Goal: Find contact information: Find contact information

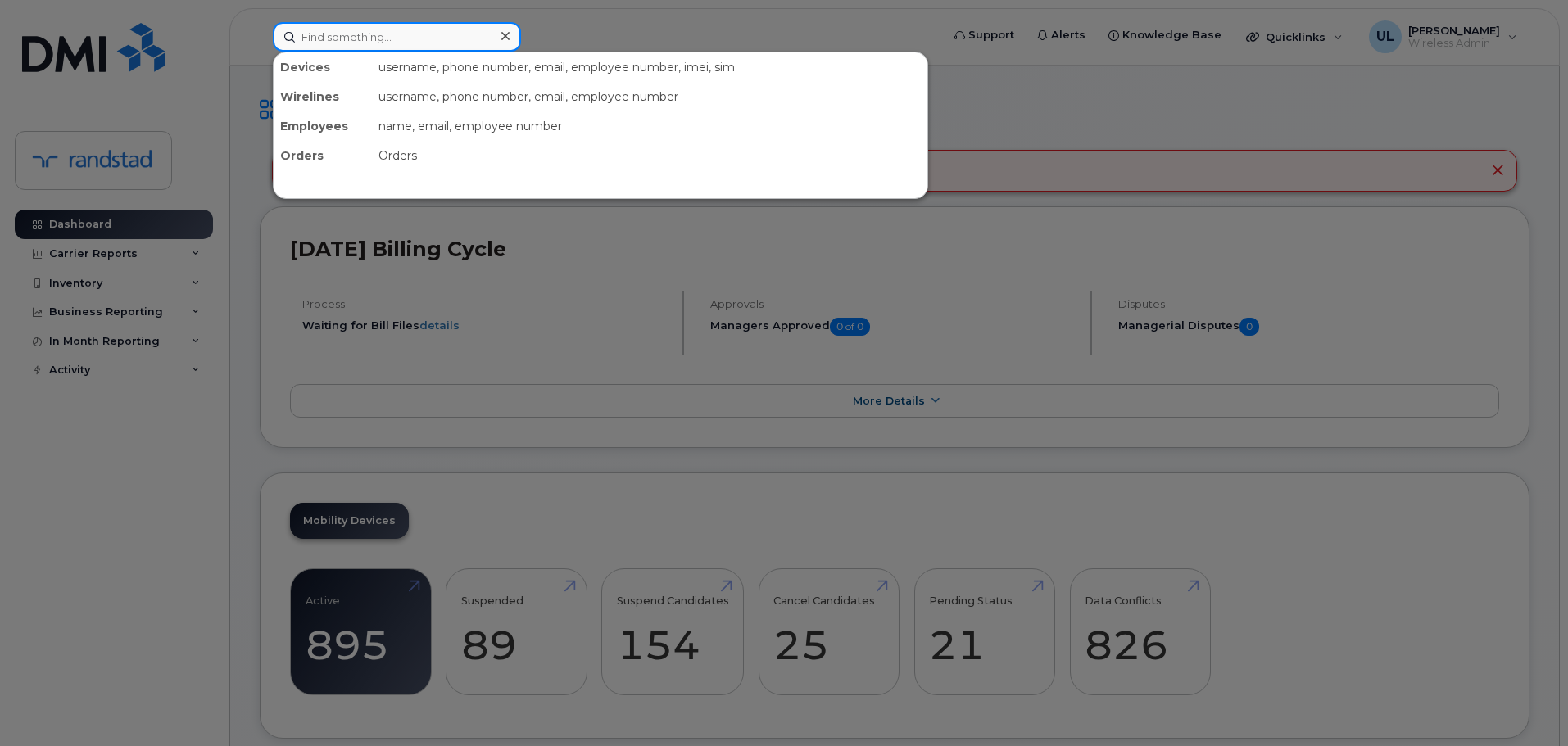
click at [475, 39] on input at bounding box center [397, 36] width 248 height 29
paste input "Gaudet"
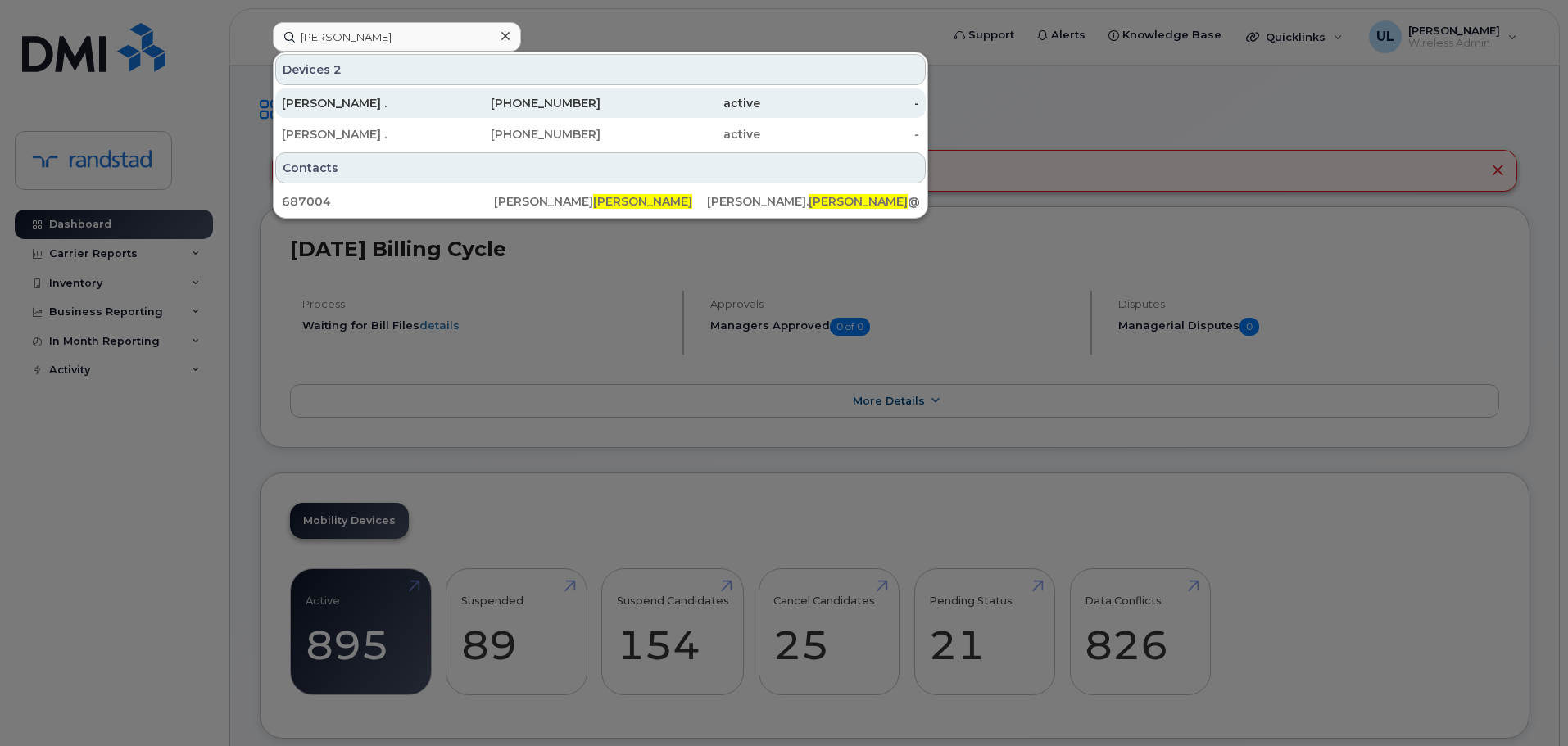
drag, startPoint x: 704, startPoint y: 98, endPoint x: 695, endPoint y: 117, distance: 21.0
click at [704, 98] on div "active" at bounding box center [680, 103] width 159 height 17
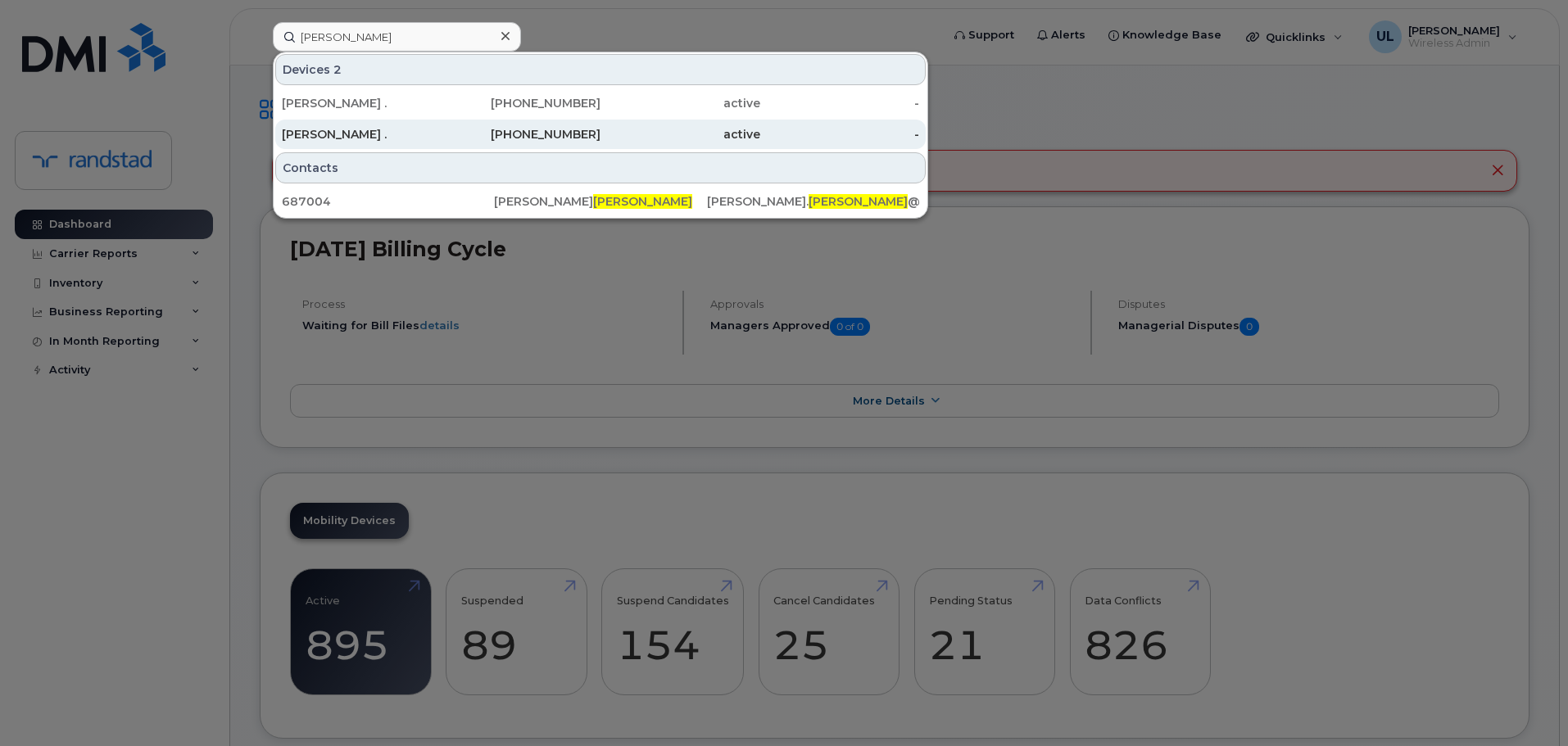
click at [690, 125] on div "active" at bounding box center [680, 134] width 159 height 29
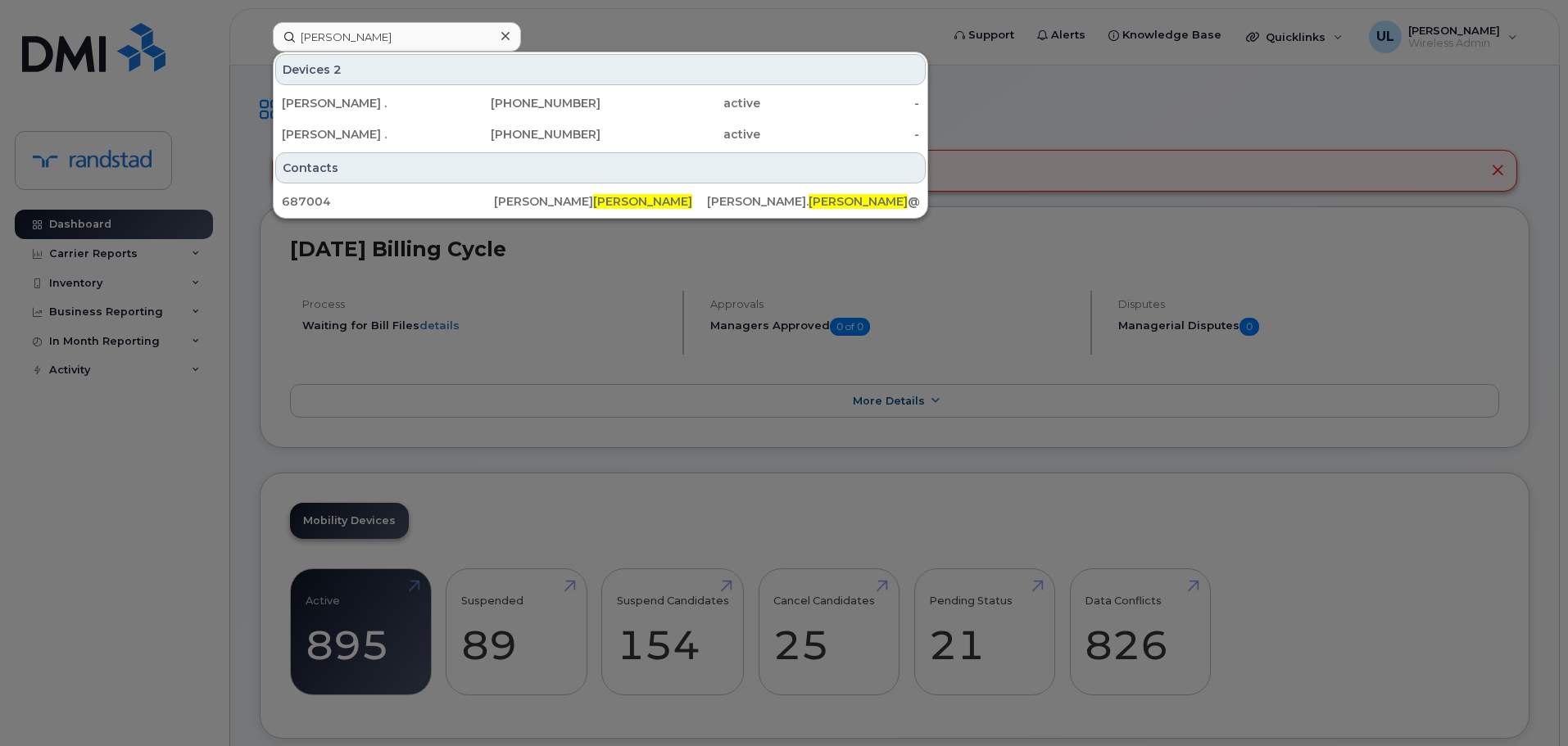
click at [351, 52] on div "Devices 2 Isabelle . 438-356-4183 active - Isabelle . 438-458-7803 active - Con…" at bounding box center [600, 135] width 655 height 167
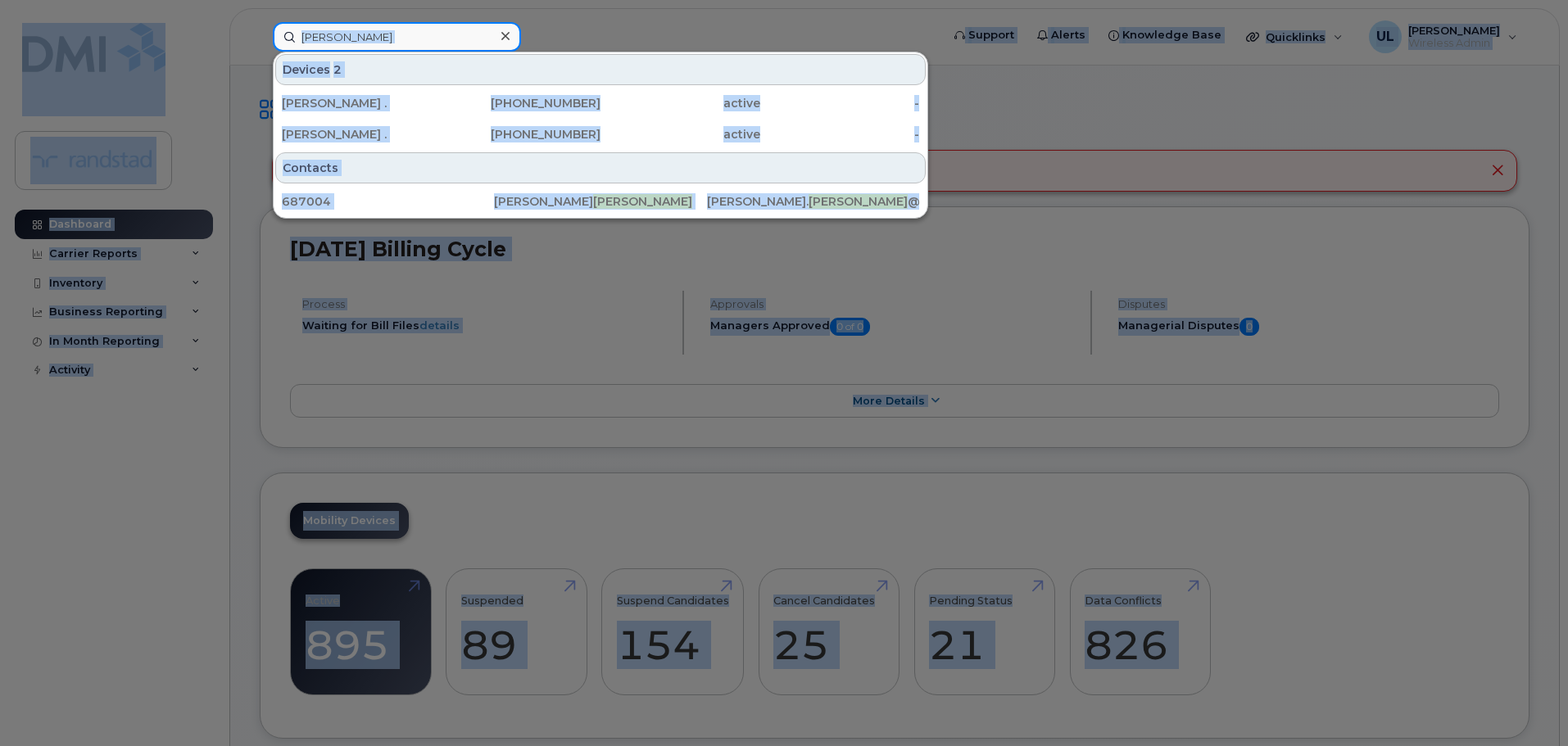
click at [355, 40] on input "Gaudet" at bounding box center [397, 36] width 248 height 29
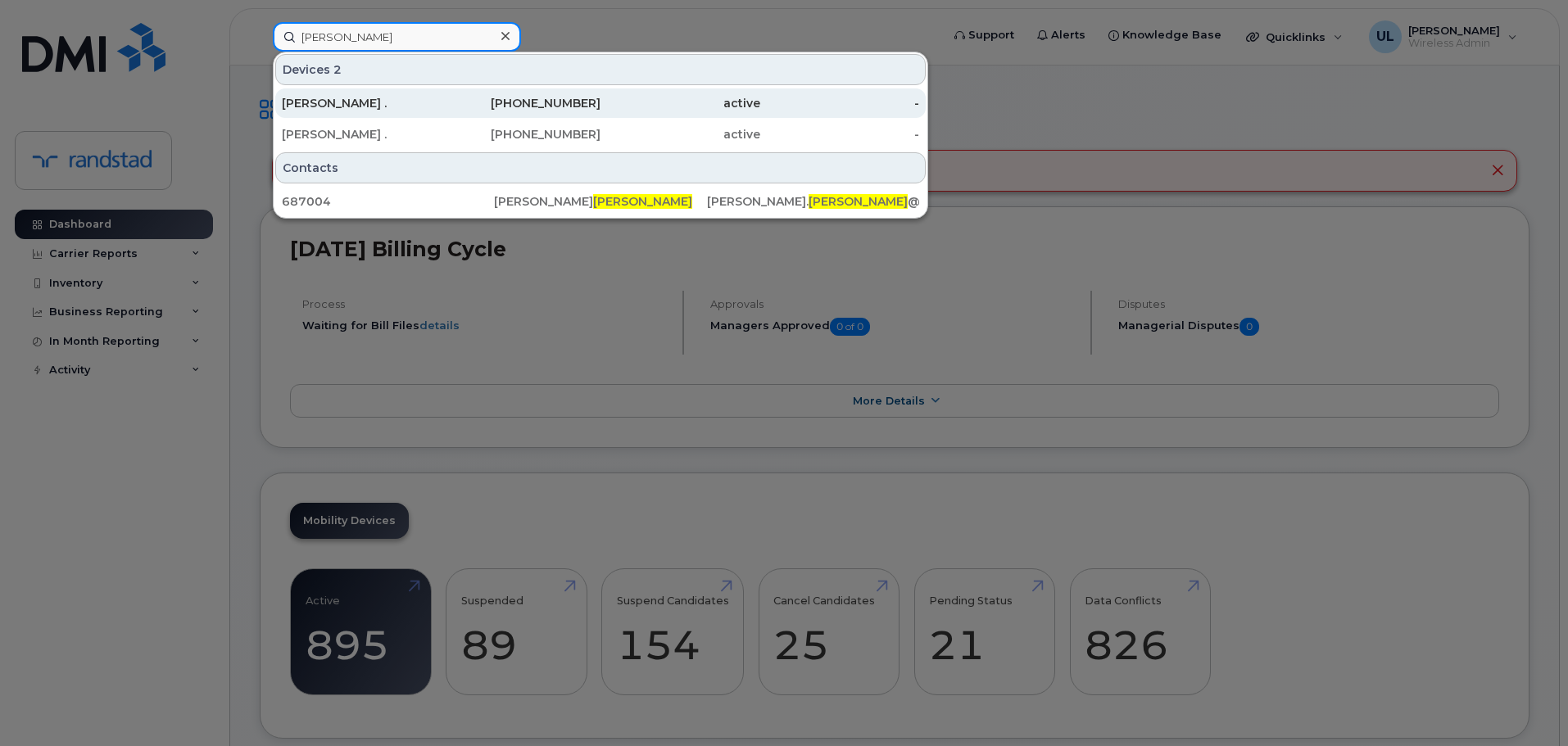
paste input "ervais"
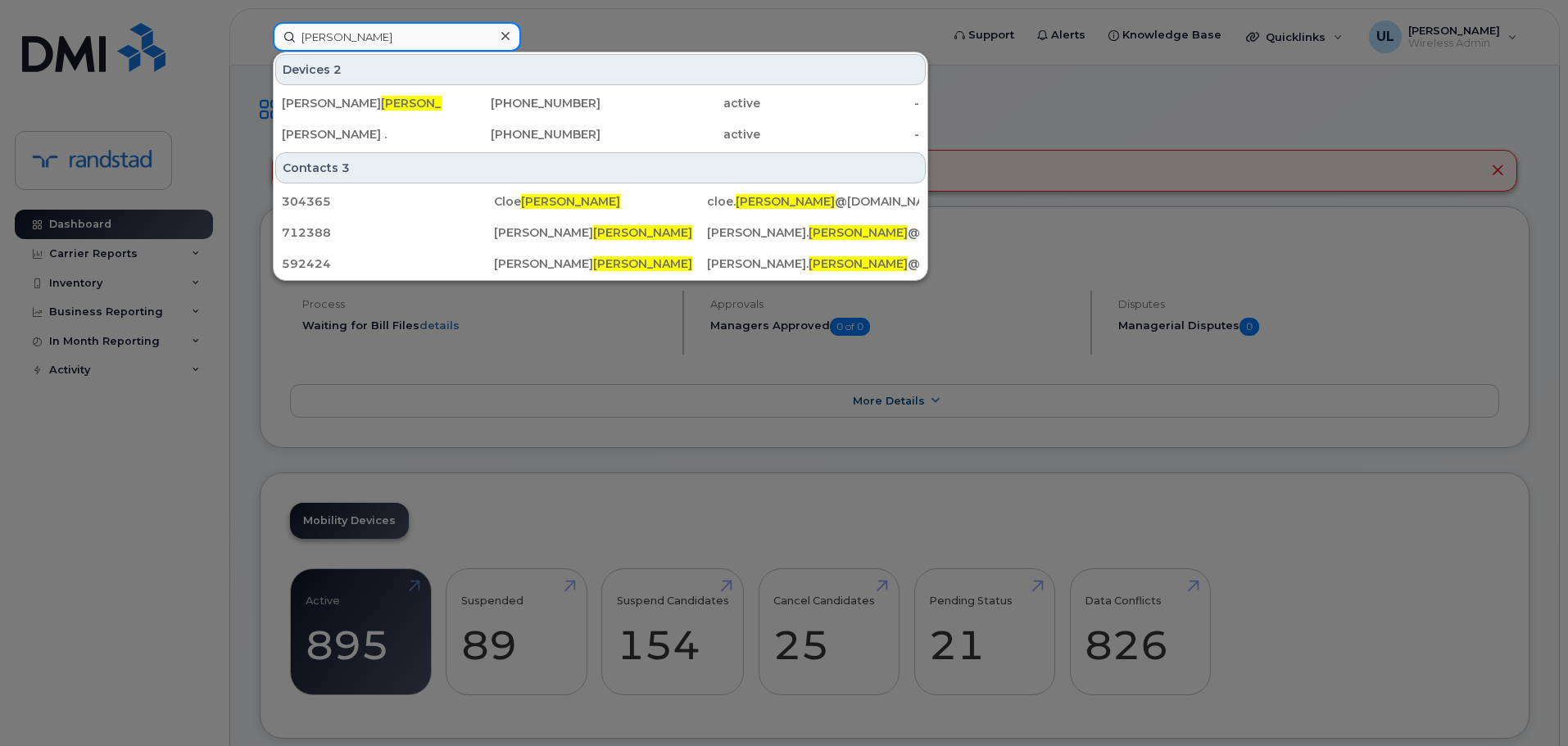
type input "Gervais"
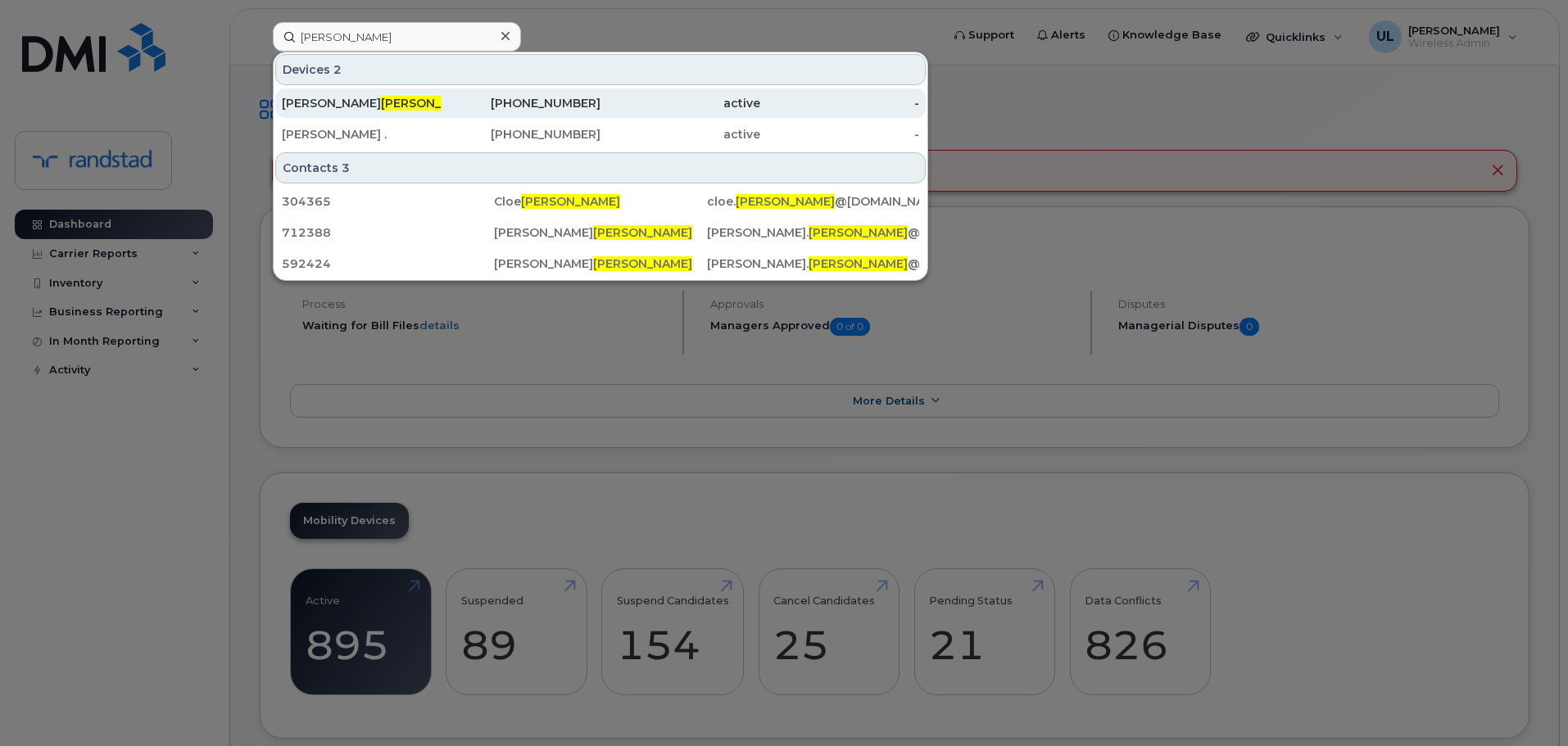
click at [589, 106] on div "438-455-9026" at bounding box center [521, 103] width 159 height 17
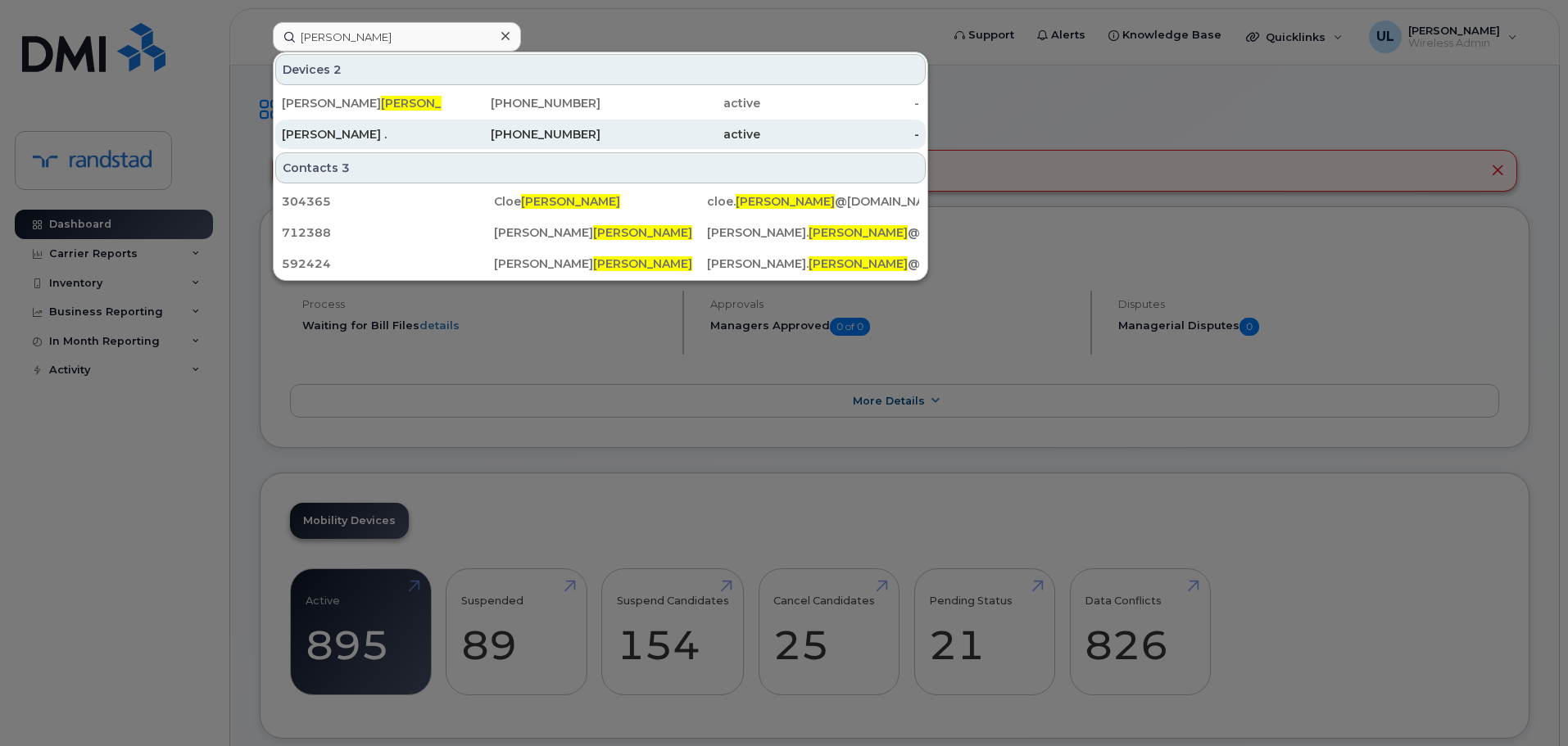
click at [590, 129] on div "514-241-5806" at bounding box center [521, 134] width 159 height 17
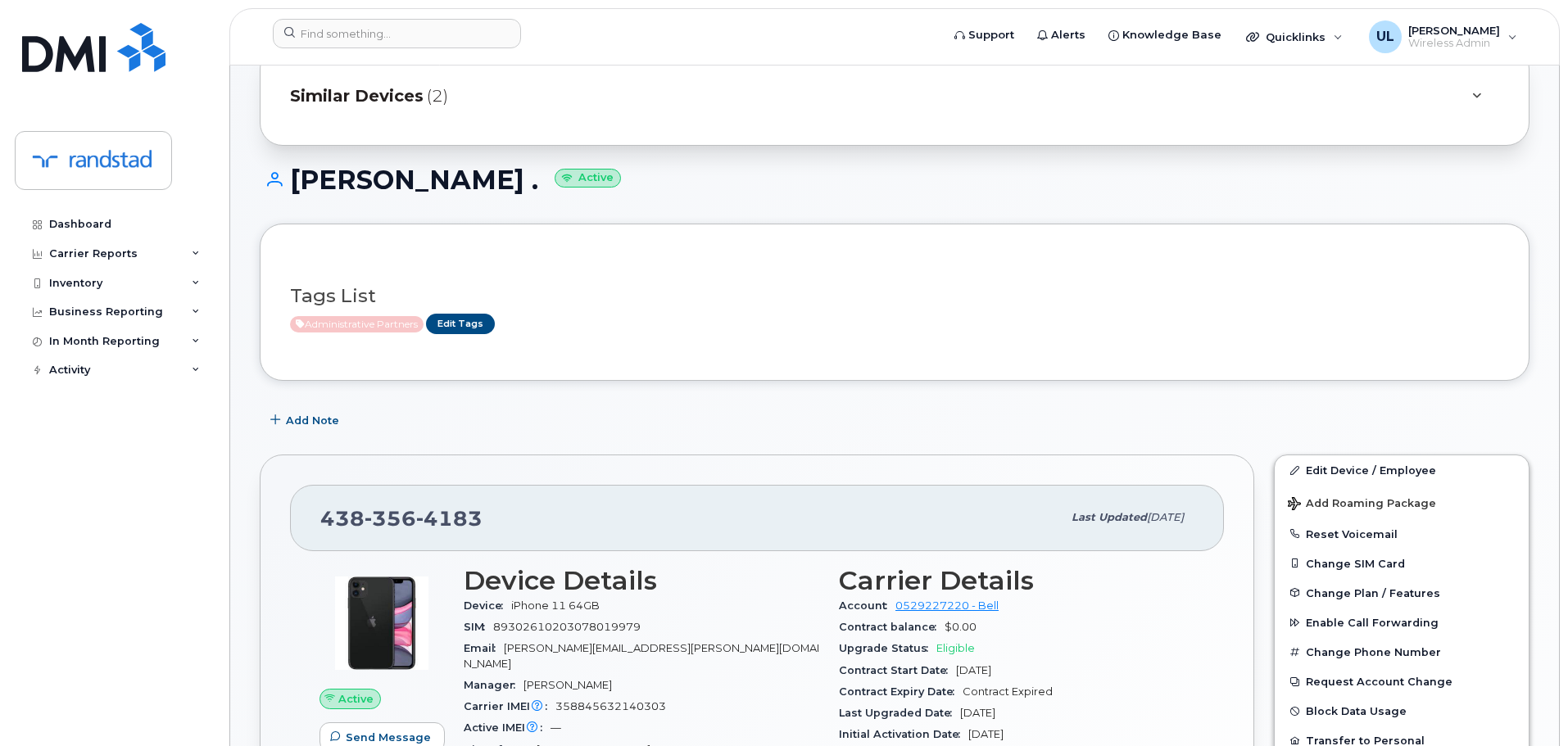
scroll to position [164, 0]
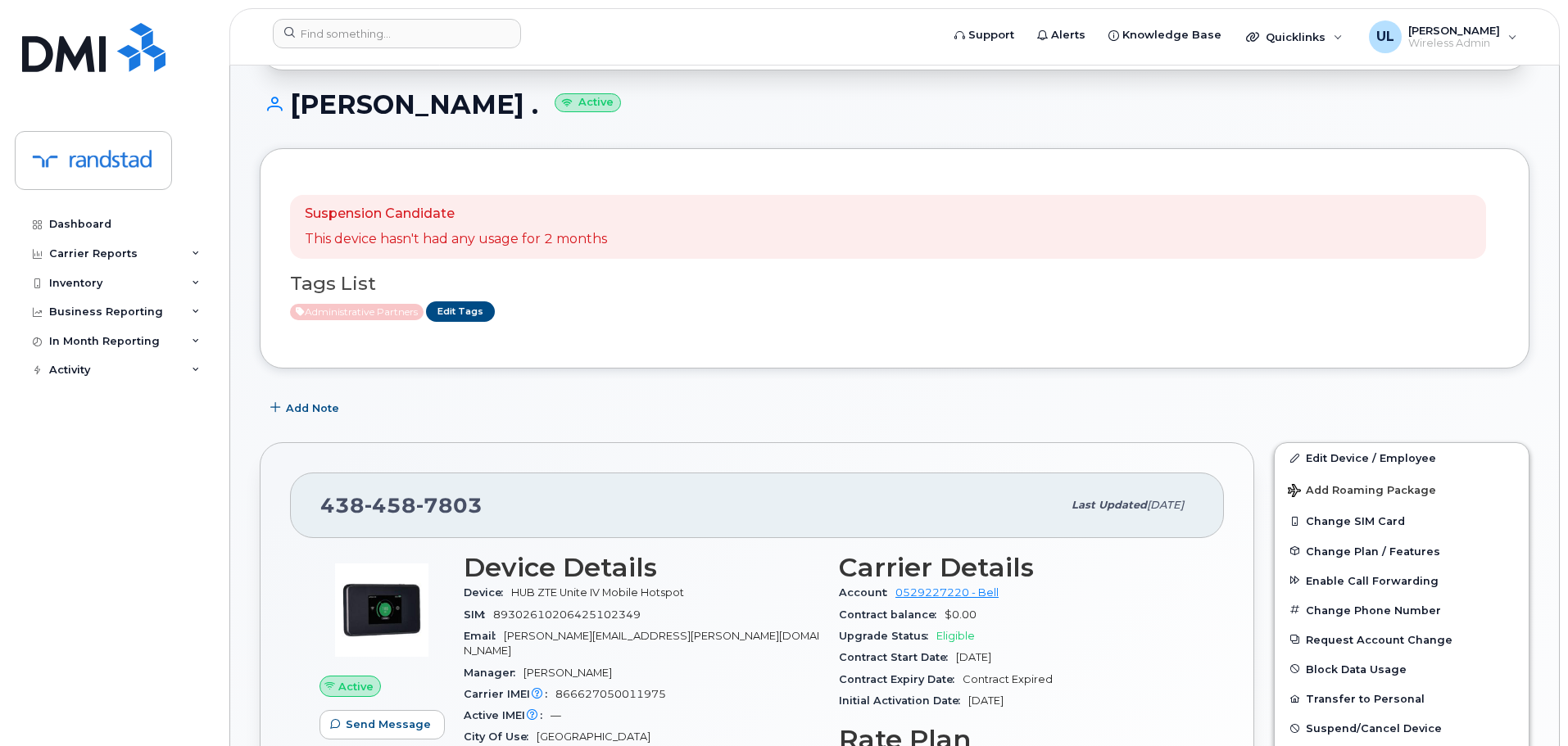
scroll to position [245, 0]
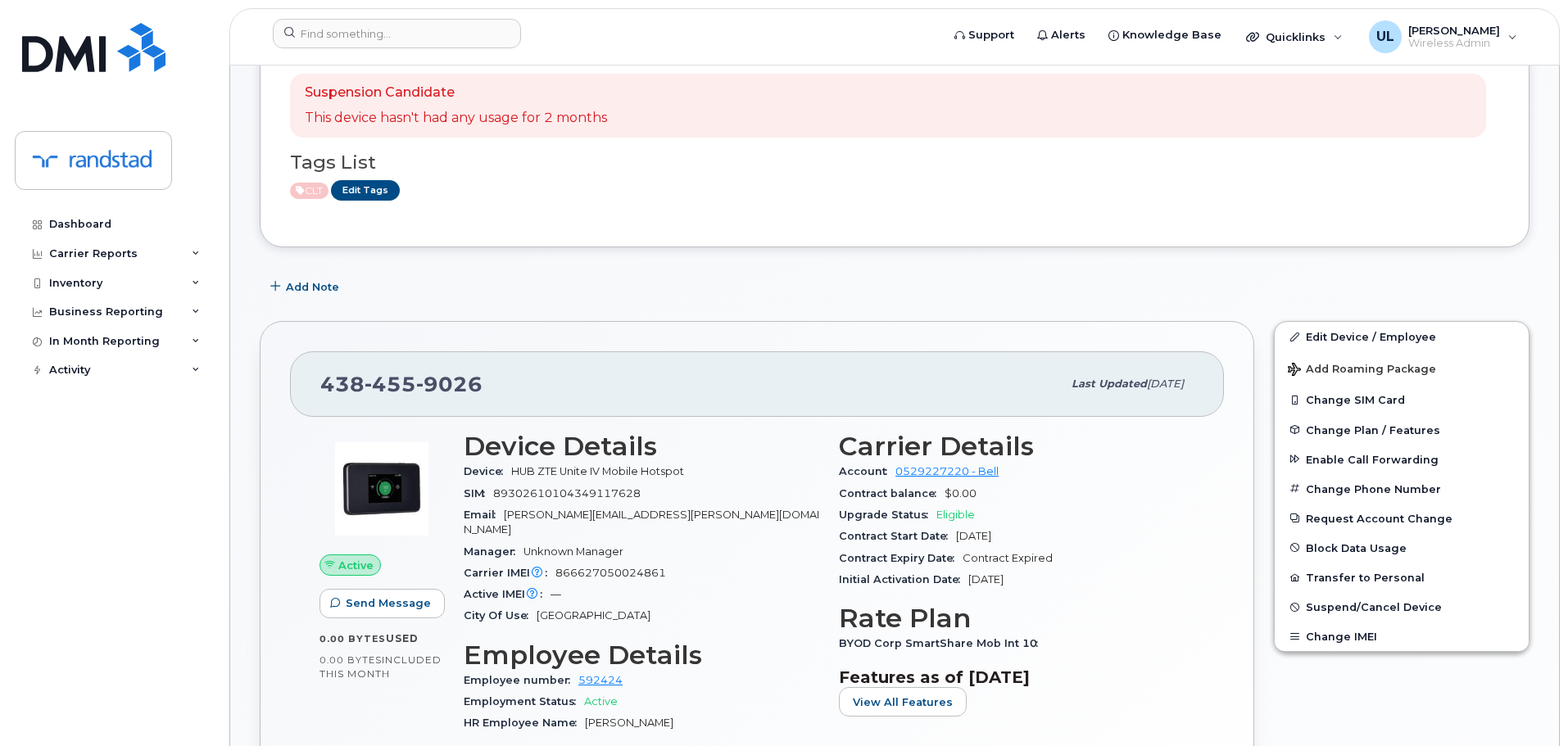
scroll to position [205, 0]
